Goal: Task Accomplishment & Management: Manage account settings

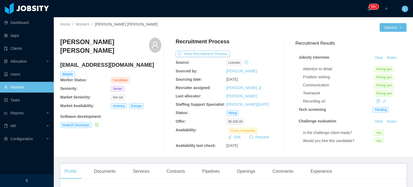
click at [86, 63] on h4 "gustavo_guga_01@hotmail.com" at bounding box center [110, 65] width 101 height 8
copy h4 "gustavo_guga_01@hotmail.com"
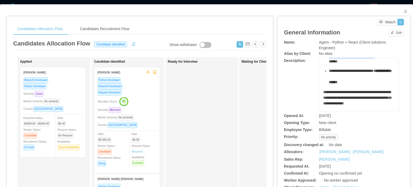
scroll to position [135, 0]
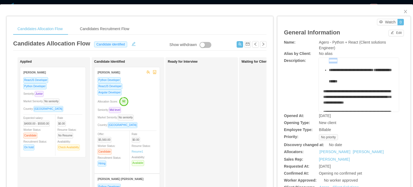
drag, startPoint x: 324, startPoint y: 78, endPoint x: 388, endPoint y: 93, distance: 66.0
click at [388, 93] on div "**********" at bounding box center [359, 85] width 80 height 54
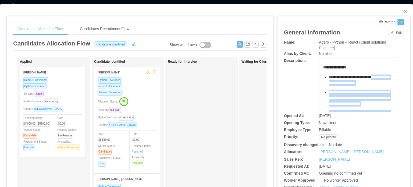
scroll to position [0, 0]
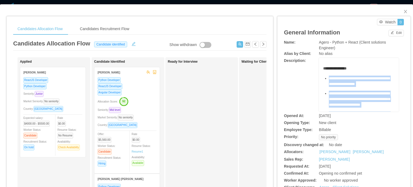
drag, startPoint x: 386, startPoint y: 94, endPoint x: 327, endPoint y: 81, distance: 60.8
click at [327, 81] on ul "**********" at bounding box center [360, 147] width 72 height 143
copy ul "**********"
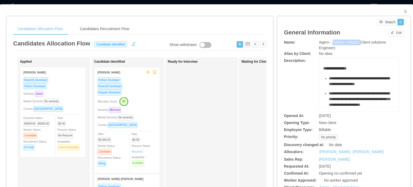
drag, startPoint x: 330, startPoint y: 42, endPoint x: 357, endPoint y: 42, distance: 27.5
click at [357, 42] on span "Agero - Python + React (Client solutions Engineer)" at bounding box center [352, 45] width 67 height 10
copy span "Python + React ("
drag, startPoint x: 355, startPoint y: 42, endPoint x: 348, endPoint y: 42, distance: 7.3
click at [355, 42] on span "Agero - Python + React (Client solutions Engineer)" at bounding box center [352, 45] width 67 height 10
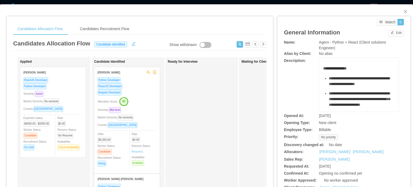
click at [330, 43] on span "Agero - Python + React (Client solutions Engineer)" at bounding box center [352, 45] width 67 height 10
drag, startPoint x: 330, startPoint y: 41, endPoint x: 341, endPoint y: 47, distance: 13.0
click at [341, 47] on div "Agero - Python + React (Client solutions Engineer)" at bounding box center [359, 45] width 80 height 11
copy span "Python + React (Client solutions Engineer)"
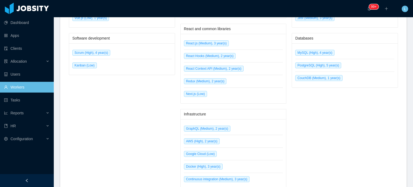
scroll to position [377, 0]
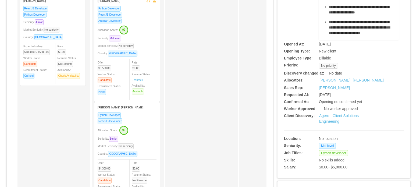
scroll to position [81, 0]
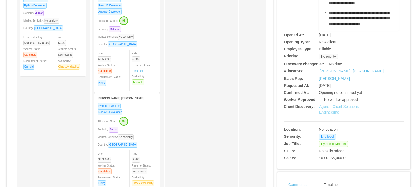
click at [339, 108] on link "Agero - Client Solutions Engineering" at bounding box center [339, 109] width 40 height 10
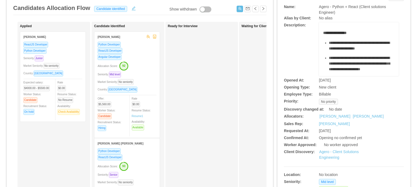
scroll to position [0, 0]
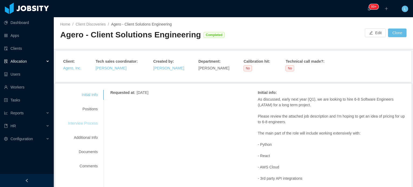
click at [86, 122] on div "Interview Process" at bounding box center [83, 123] width 43 height 10
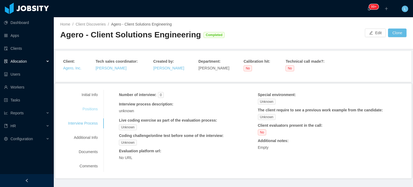
click at [92, 110] on div "Positions" at bounding box center [83, 109] width 43 height 10
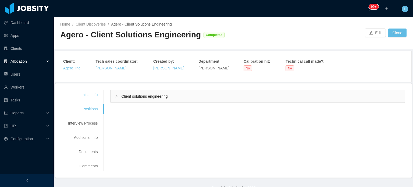
click at [81, 94] on div "Initial Info" at bounding box center [83, 95] width 43 height 10
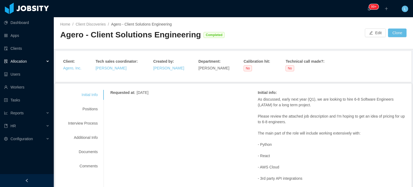
click at [71, 70] on link "Agero, Inc." at bounding box center [72, 68] width 18 height 4
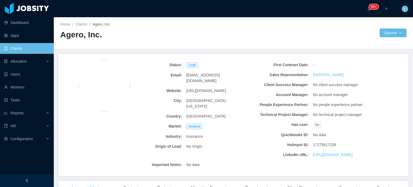
click at [197, 88] on span "[URL][DOMAIN_NAME]" at bounding box center [207, 91] width 40 height 6
copy span "[URL][DOMAIN_NAME]"
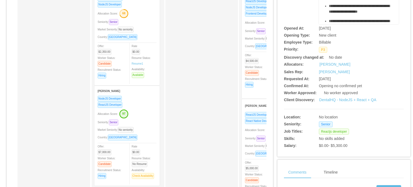
scroll to position [108, 0]
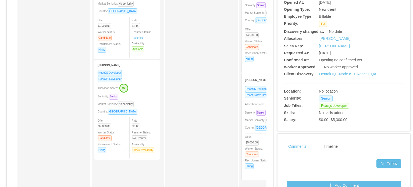
click at [252, 112] on span "Seniority: Senior" at bounding box center [256, 112] width 23 height 3
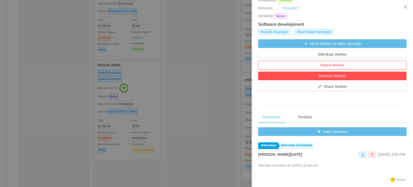
scroll to position [135, 0]
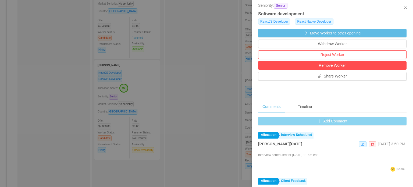
click at [330, 119] on button "Add Comment" at bounding box center [332, 121] width 149 height 9
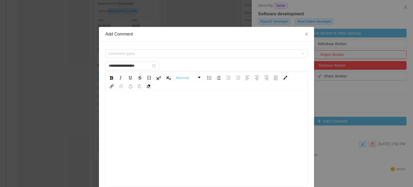
click at [136, 115] on div "rdw-editor" at bounding box center [207, 147] width 194 height 94
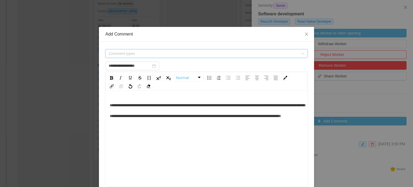
click at [132, 55] on span "Comment types" at bounding box center [204, 53] width 190 height 5
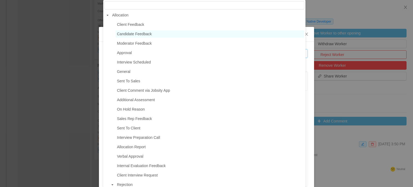
click at [136, 36] on span "Candidate Feedback" at bounding box center [210, 33] width 189 height 7
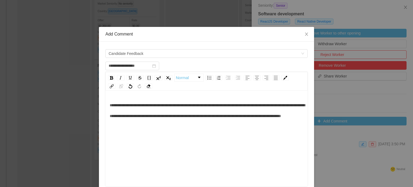
click at [197, 137] on div "**********" at bounding box center [207, 147] width 194 height 94
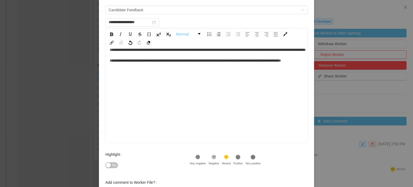
scroll to position [88, 0]
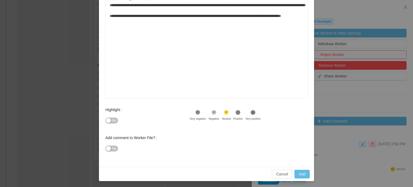
click at [108, 121] on button "No" at bounding box center [112, 121] width 13 height 6
click at [305, 172] on button "Add" at bounding box center [302, 174] width 15 height 9
type input "**********"
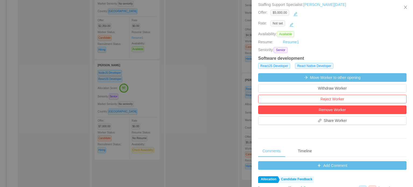
scroll to position [0, 0]
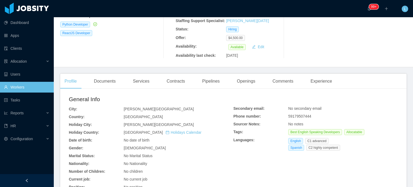
scroll to position [108, 0]
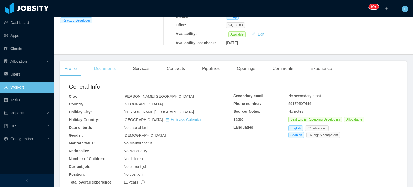
click at [100, 61] on div "Documents" at bounding box center [105, 68] width 30 height 15
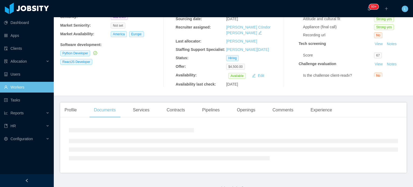
scroll to position [108, 0]
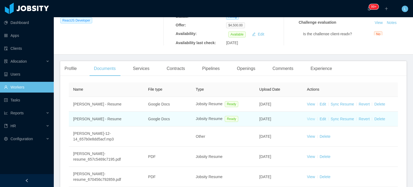
click at [310, 117] on link "View" at bounding box center [311, 119] width 8 height 4
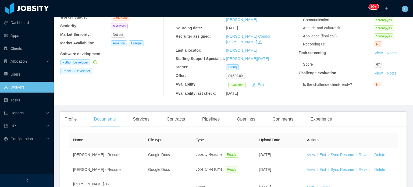
scroll to position [0, 0]
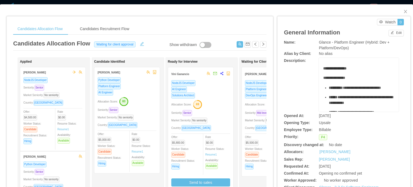
click at [252, 104] on span "Allocation Score:" at bounding box center [255, 104] width 20 height 3
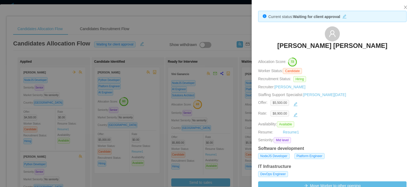
click at [228, 60] on div at bounding box center [206, 93] width 413 height 187
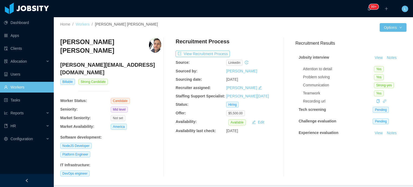
click at [85, 24] on link "Workers" at bounding box center [83, 24] width 14 height 4
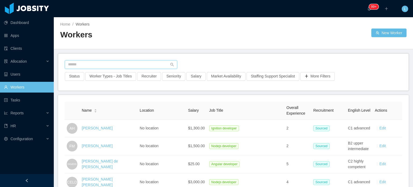
click at [114, 65] on input "text" at bounding box center [121, 64] width 113 height 9
paste input "**********"
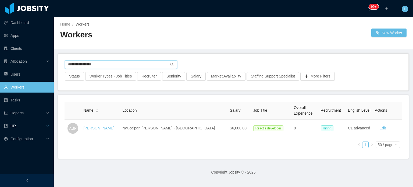
type input "**********"
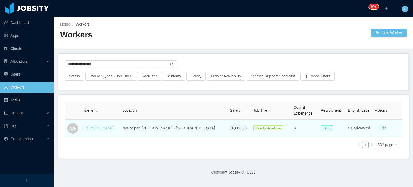
click at [114, 129] on link "[PERSON_NAME]" at bounding box center [98, 128] width 31 height 4
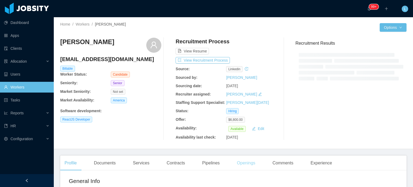
click at [249, 159] on div "Openings" at bounding box center [246, 163] width 27 height 15
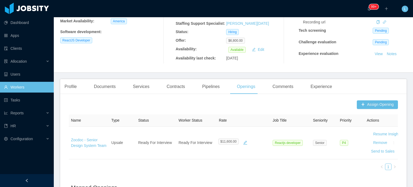
scroll to position [108, 0]
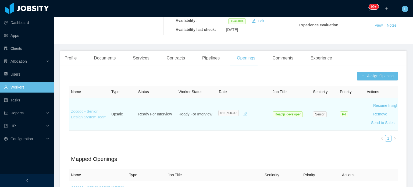
click at [90, 117] on link "Zocdoc - Senior Design System Team" at bounding box center [89, 114] width 36 height 10
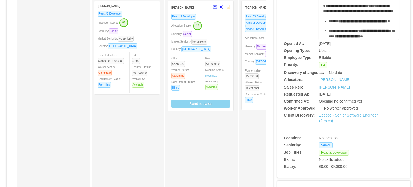
scroll to position [6, 0]
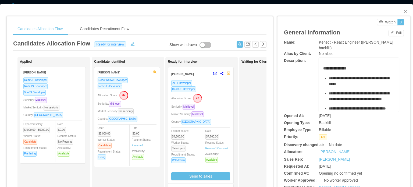
click at [223, 108] on div "Seniority: Mid level" at bounding box center [200, 107] width 59 height 6
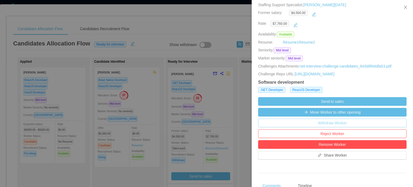
scroll to position [135, 0]
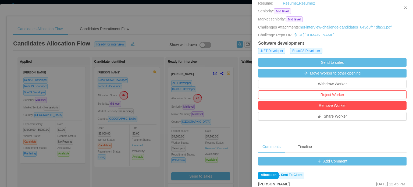
click at [246, 111] on div at bounding box center [206, 93] width 413 height 187
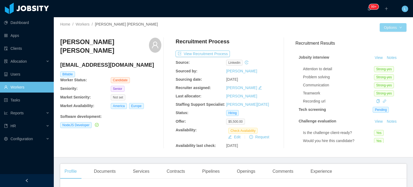
click at [398, 28] on button "Options" at bounding box center [393, 27] width 27 height 9
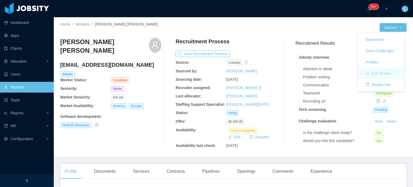
click at [378, 74] on button "Edit Worker" at bounding box center [379, 73] width 34 height 9
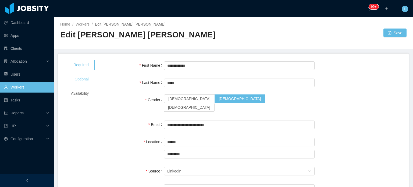
click at [85, 78] on div "Optional" at bounding box center [80, 79] width 31 height 10
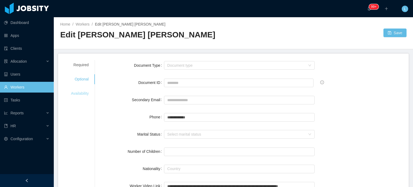
click at [80, 93] on div "Availability" at bounding box center [80, 94] width 31 height 10
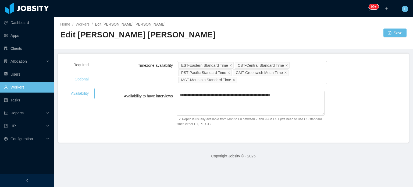
click at [82, 82] on div "Optional" at bounding box center [80, 79] width 31 height 10
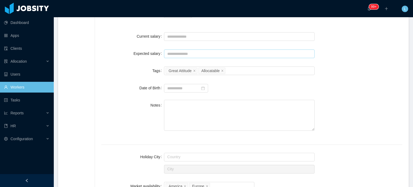
scroll to position [215, 0]
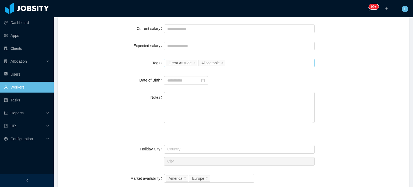
click at [223, 63] on icon "icon: close" at bounding box center [222, 62] width 3 height 3
click at [194, 62] on icon "icon: close" at bounding box center [194, 62] width 3 height 3
click at [194, 62] on div "Select tags" at bounding box center [238, 62] width 142 height 5
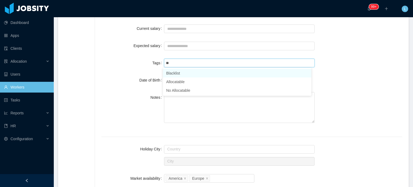
type input "***"
click at [203, 74] on li "Blacklist" at bounding box center [237, 73] width 149 height 9
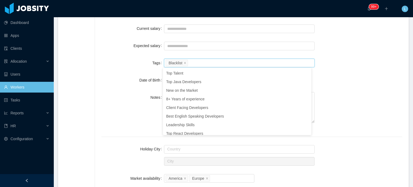
click at [344, 78] on div "Date of Birth" at bounding box center [251, 80] width 301 height 11
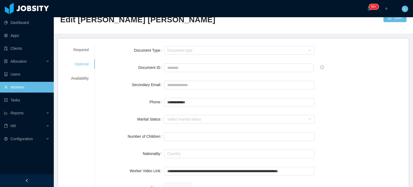
scroll to position [0, 0]
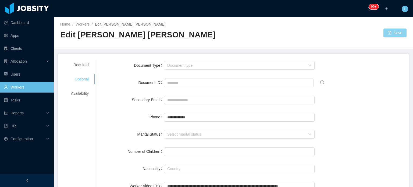
click at [390, 34] on button "Save" at bounding box center [395, 33] width 23 height 9
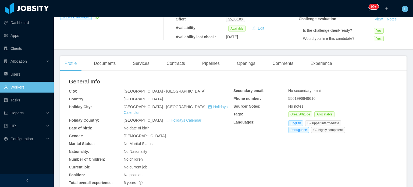
scroll to position [108, 0]
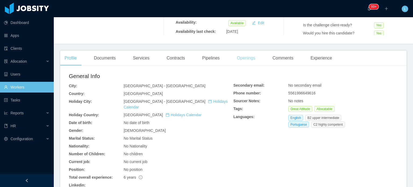
click at [253, 58] on div "Openings" at bounding box center [246, 58] width 27 height 15
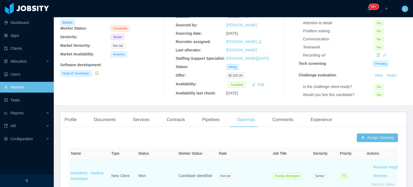
scroll to position [135, 0]
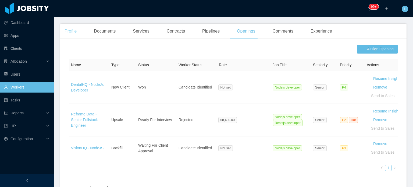
click at [75, 31] on div "Profile" at bounding box center [70, 31] width 21 height 15
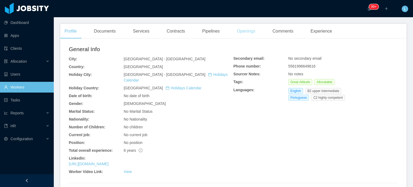
click at [239, 32] on div "Openings" at bounding box center [246, 31] width 27 height 15
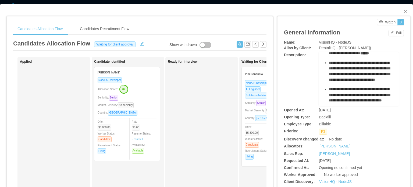
scroll to position [215, 0]
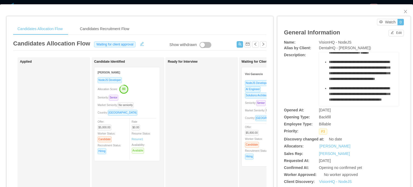
drag, startPoint x: 325, startPoint y: 80, endPoint x: 355, endPoint y: 70, distance: 31.6
click at [355, 70] on ul "**********" at bounding box center [360, 61] width 72 height 230
copy ul "**********"
